Goal: Communication & Community: Answer question/provide support

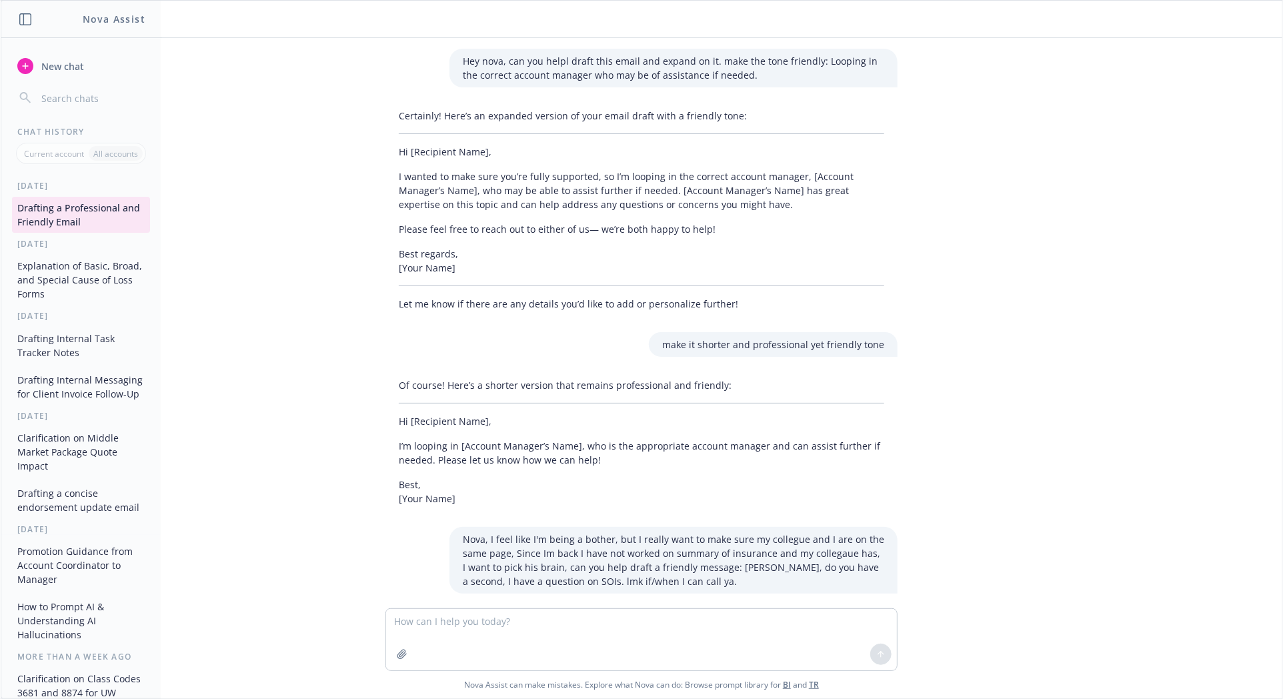
scroll to position [1215, 0]
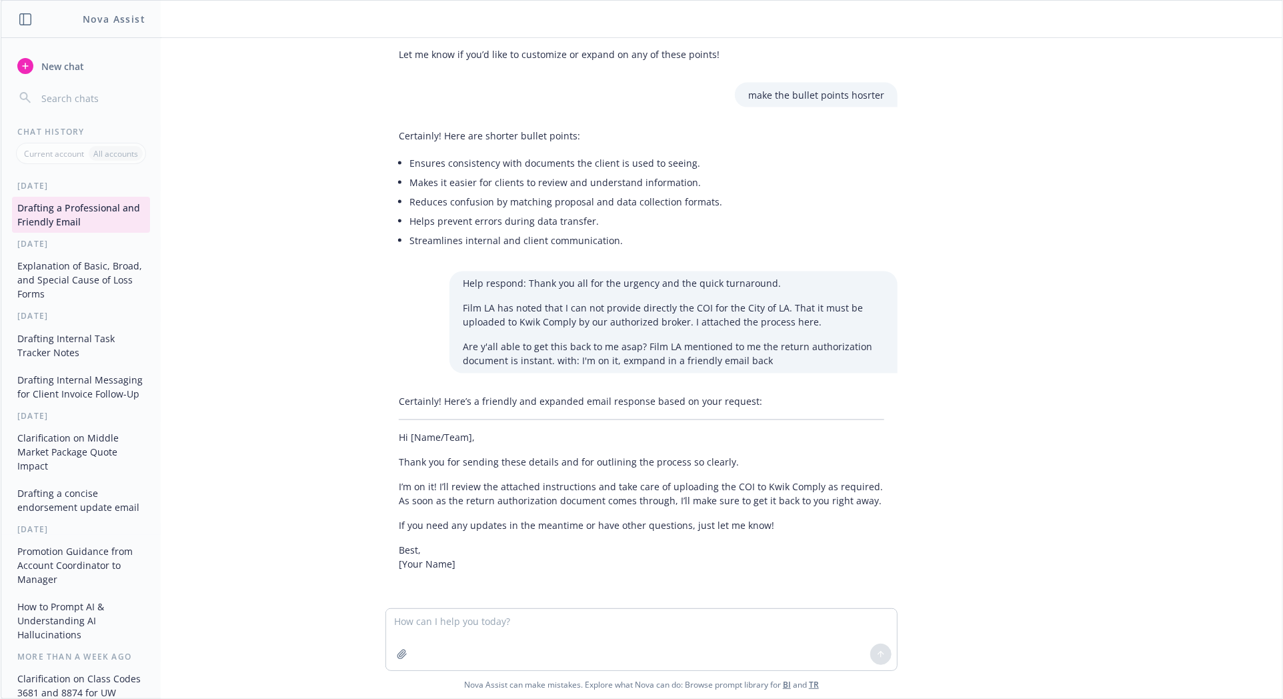
drag, startPoint x: 381, startPoint y: 111, endPoint x: 464, endPoint y: 464, distance: 363.1
click at [381, 111] on div "Hey nova, can you helpl draft this email and expand on it. make the tone friend…" at bounding box center [642, 323] width 1282 height 570
click at [399, 616] on textarea at bounding box center [641, 639] width 511 height 61
paste textarea "I received confirmation the certificate was approve. Here’s the approval number…"
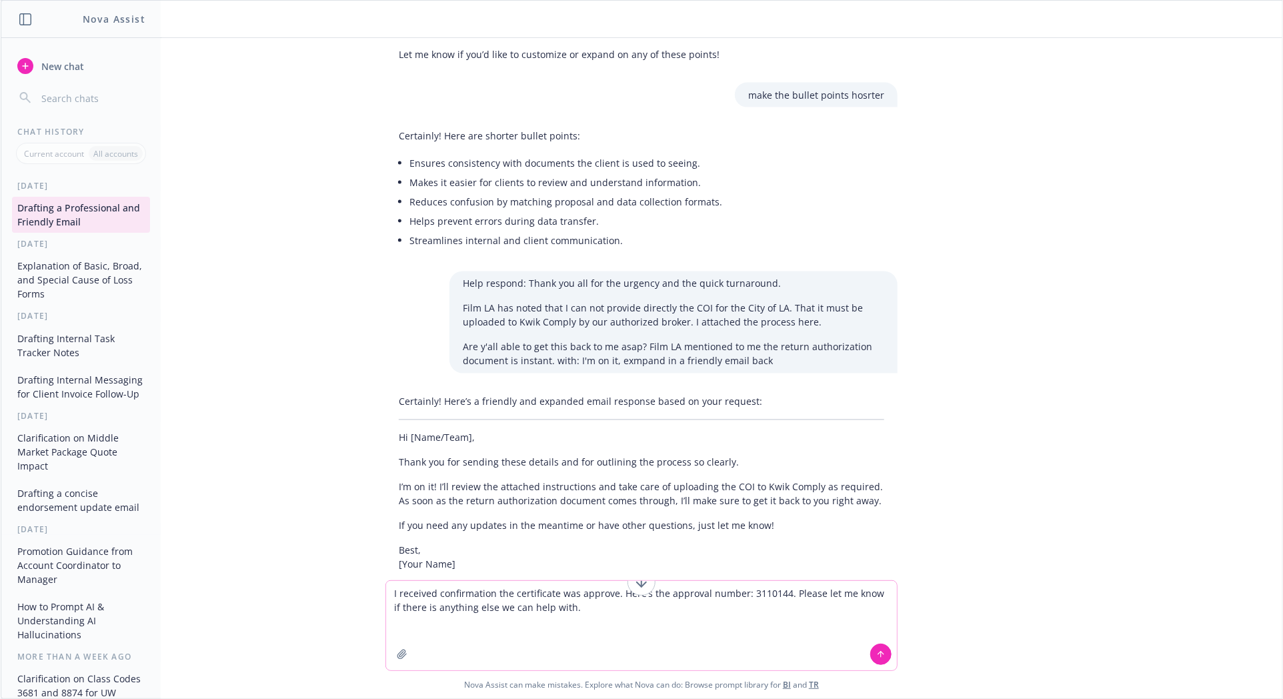
click at [387, 604] on textarea "I received confirmation the certificate was approve. Here’s the approval number…" at bounding box center [641, 625] width 511 height 89
type textarea "rewrite: I received confirmation the certificate was approve. Here’s the approv…"
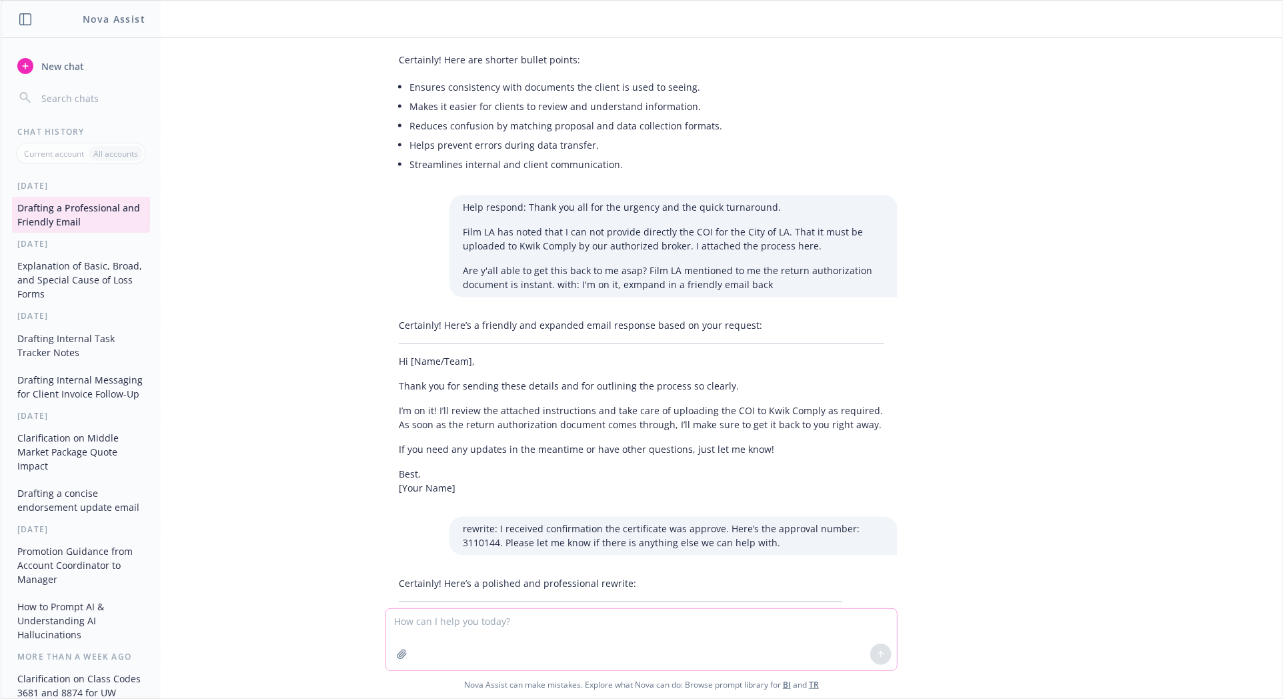
scroll to position [1371, 0]
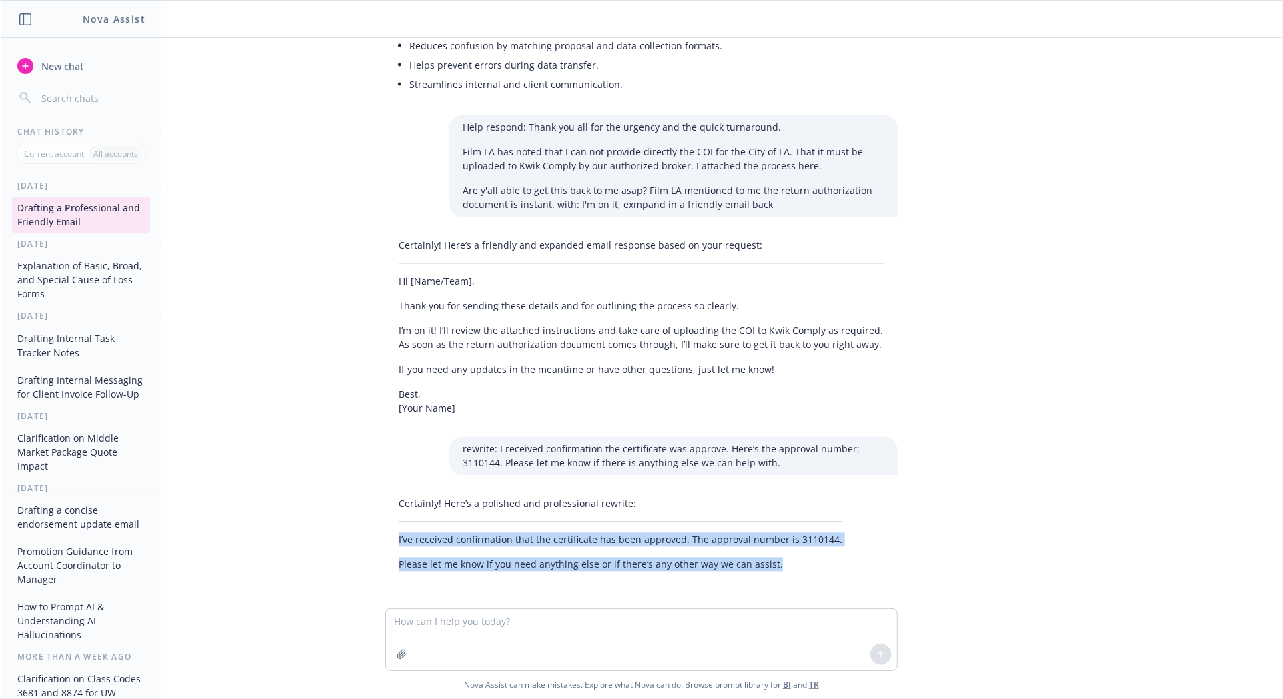
drag, startPoint x: 388, startPoint y: 531, endPoint x: 843, endPoint y: 565, distance: 456.1
click at [843, 565] on div "Certainly! Here’s a polished and professional rewrite: I’ve received confirmati…" at bounding box center [641, 533] width 512 height 85
copy div "I’ve received confirmation that the certificate has been approved. The approval…"
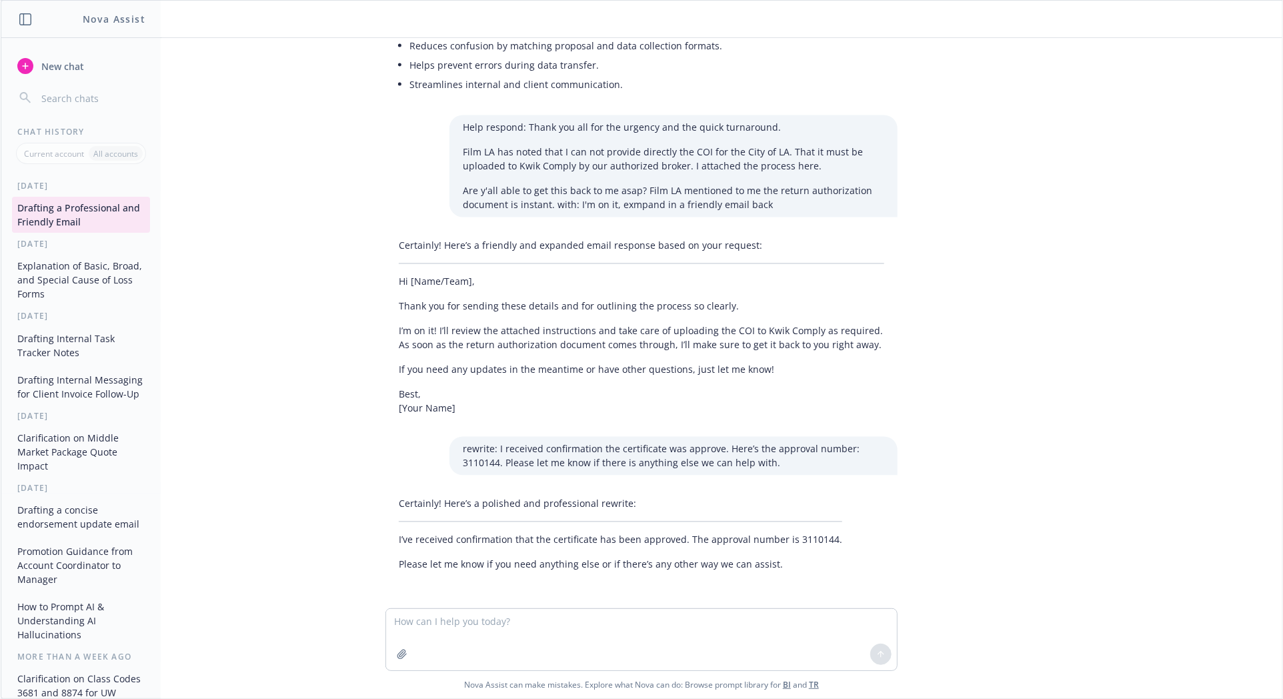
click at [746, 330] on p "I’m on it! I’ll review the attached instructions and take care of uploading the…" at bounding box center [641, 338] width 485 height 28
